Goal: Book appointment/travel/reservation

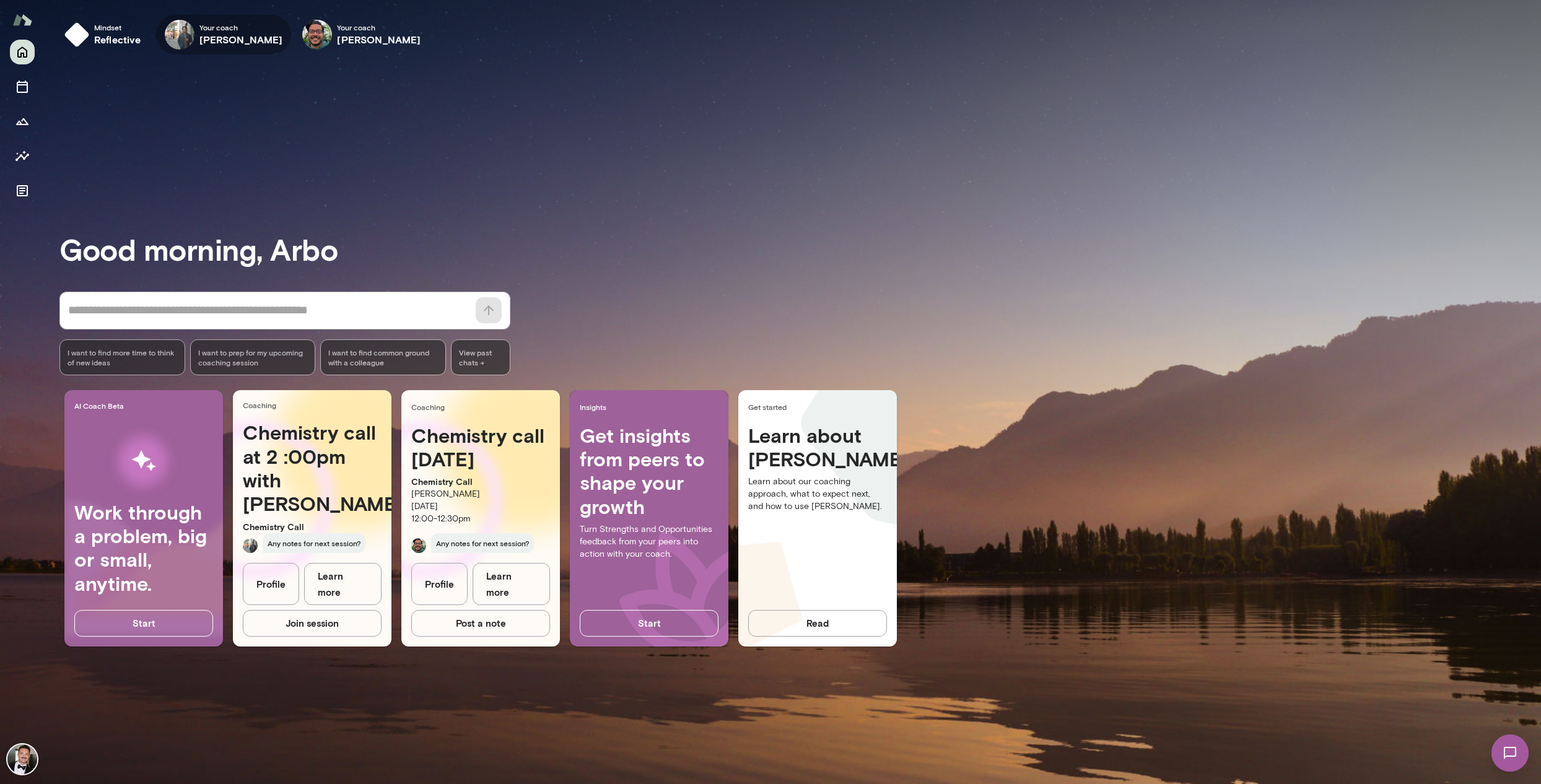
click at [0, 0] on icon "button" at bounding box center [0, 0] width 0 height 0
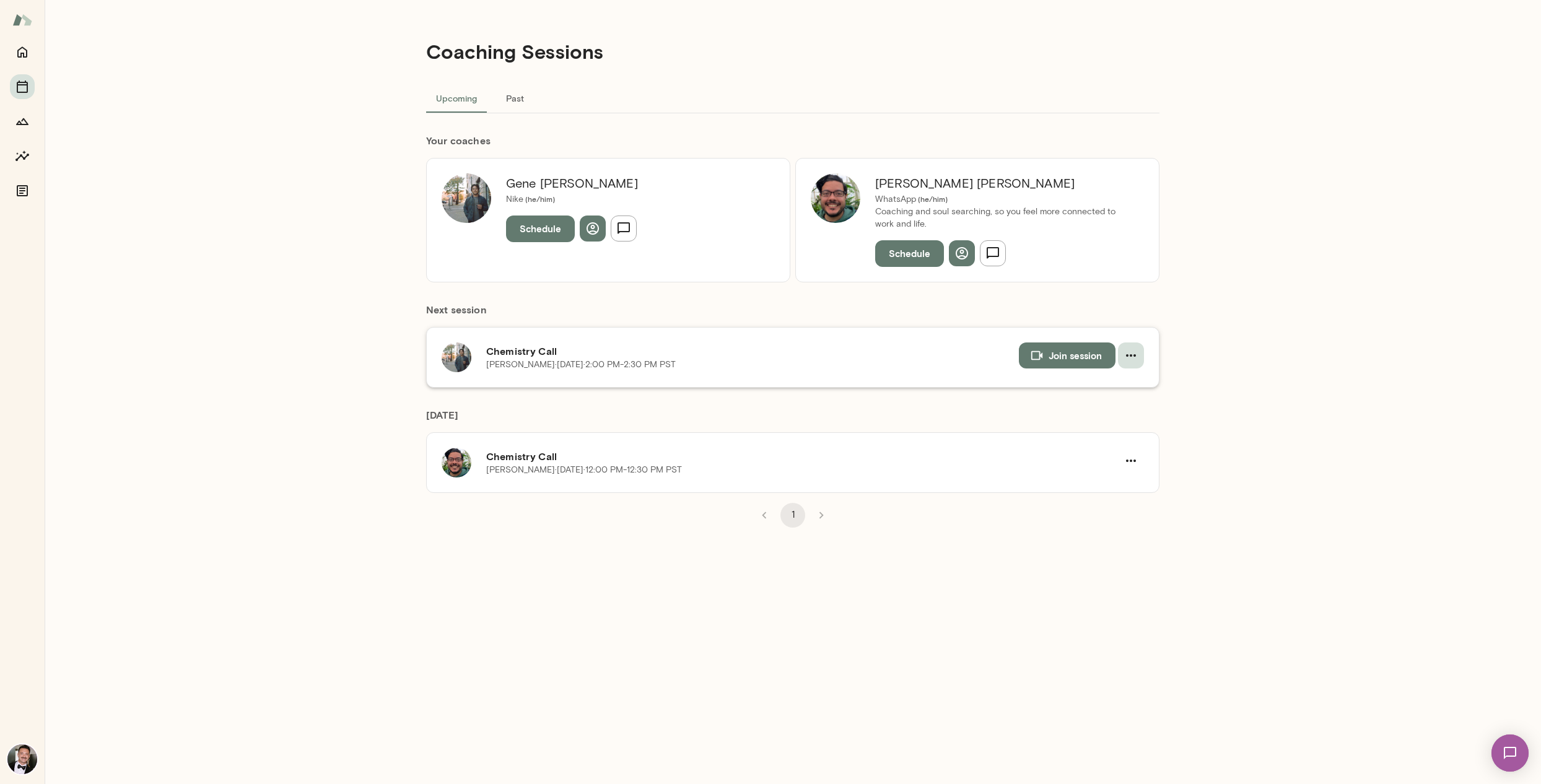
click at [1137, 353] on icon "button" at bounding box center [1131, 355] width 15 height 15
click at [1117, 383] on span "Reschedule" at bounding box center [1109, 384] width 53 height 15
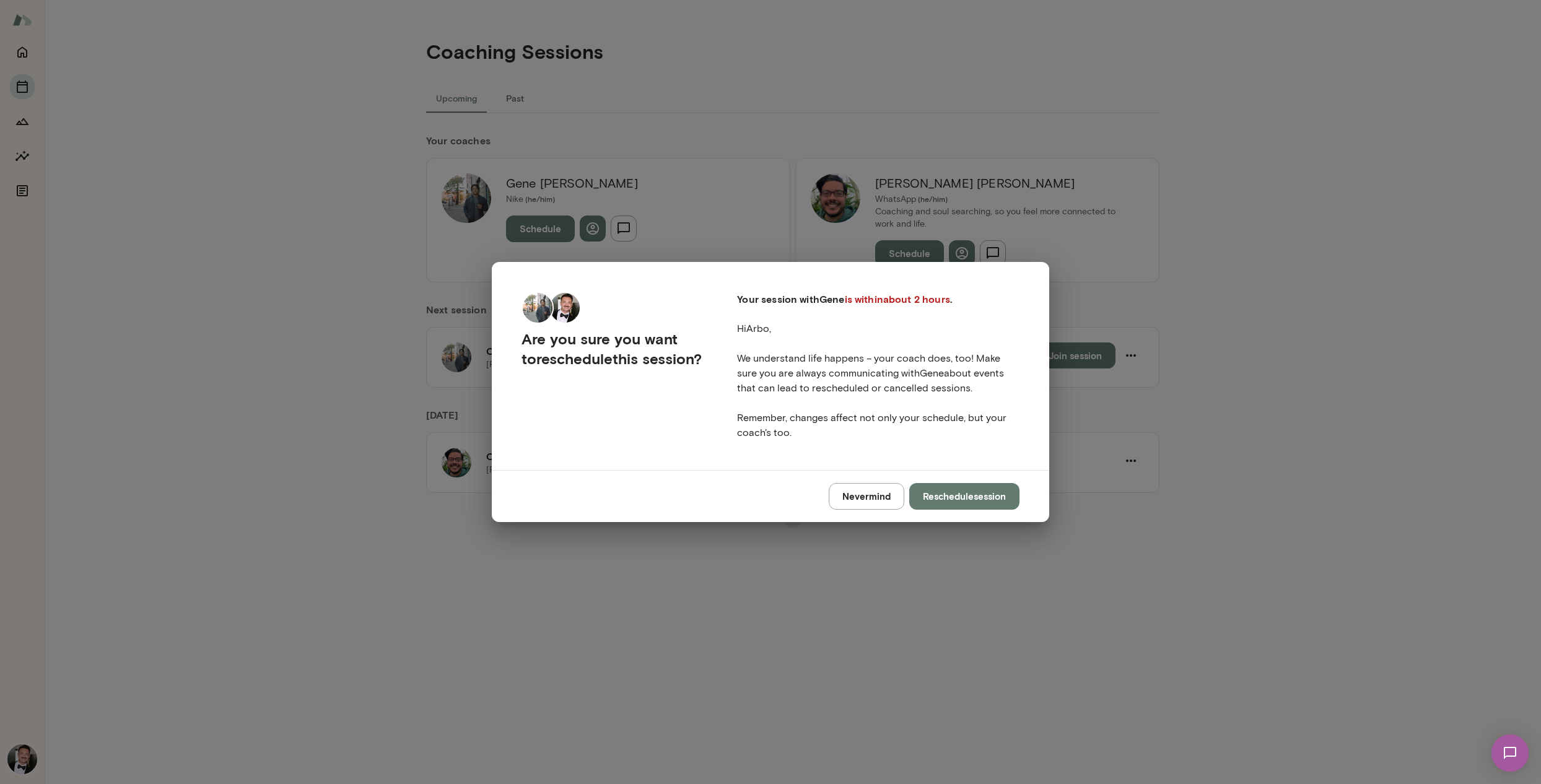
click at [974, 499] on button "Reschedule session" at bounding box center [964, 496] width 110 height 26
